Goal: Register for event/course

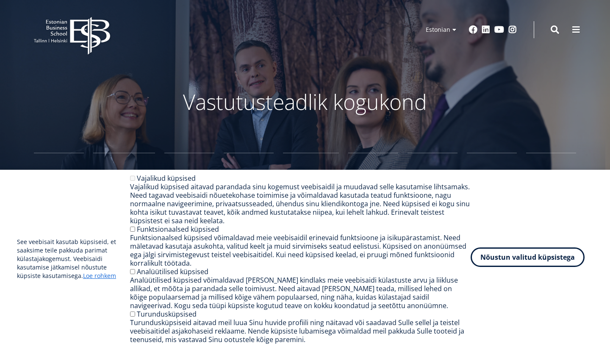
click at [541, 264] on button "Nõustun valitud küpsistega" at bounding box center [528, 256] width 114 height 19
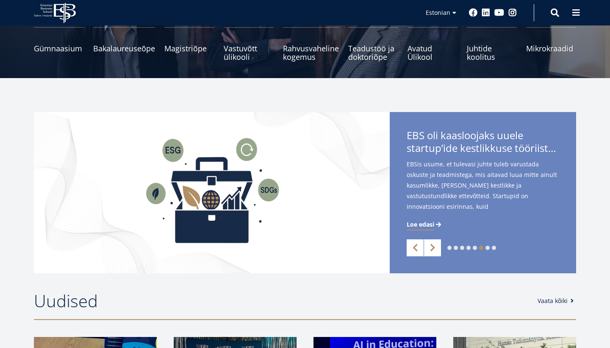
scroll to position [129, 0]
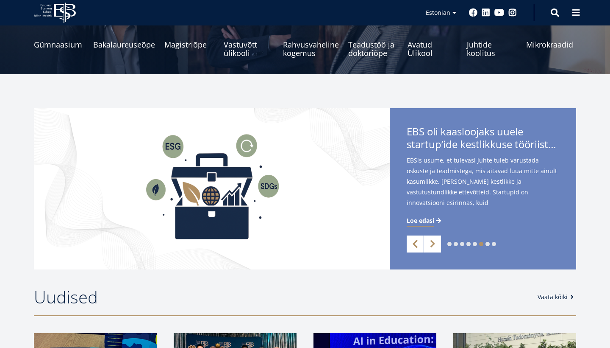
click at [415, 241] on link "Previous" at bounding box center [415, 243] width 17 height 17
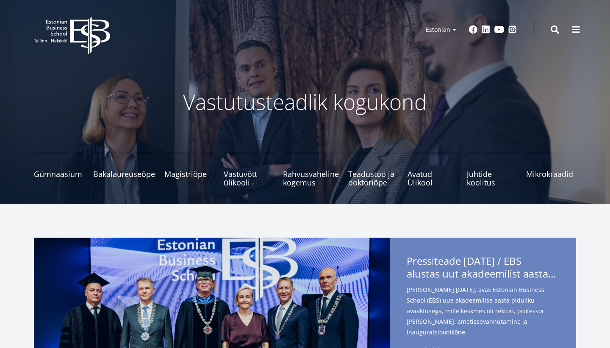
scroll to position [0, 0]
click at [133, 173] on span "Bakalaureuseõpe Tutvu ja registreeru" at bounding box center [124, 169] width 62 height 8
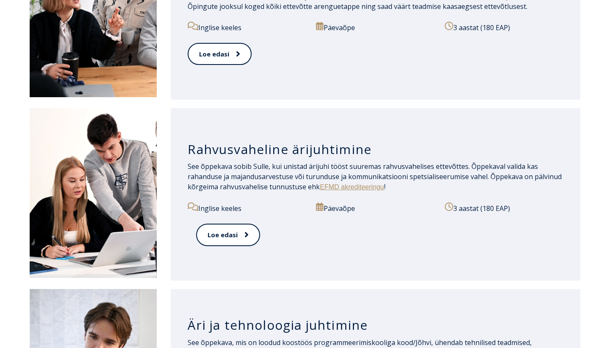
scroll to position [724, 0]
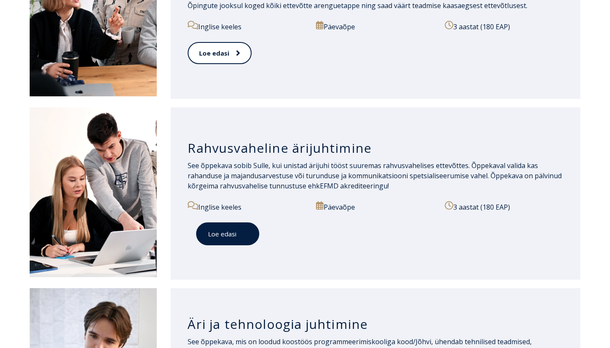
click at [237, 234] on span at bounding box center [242, 233] width 11 height 8
